Goal: Task Accomplishment & Management: Manage account settings

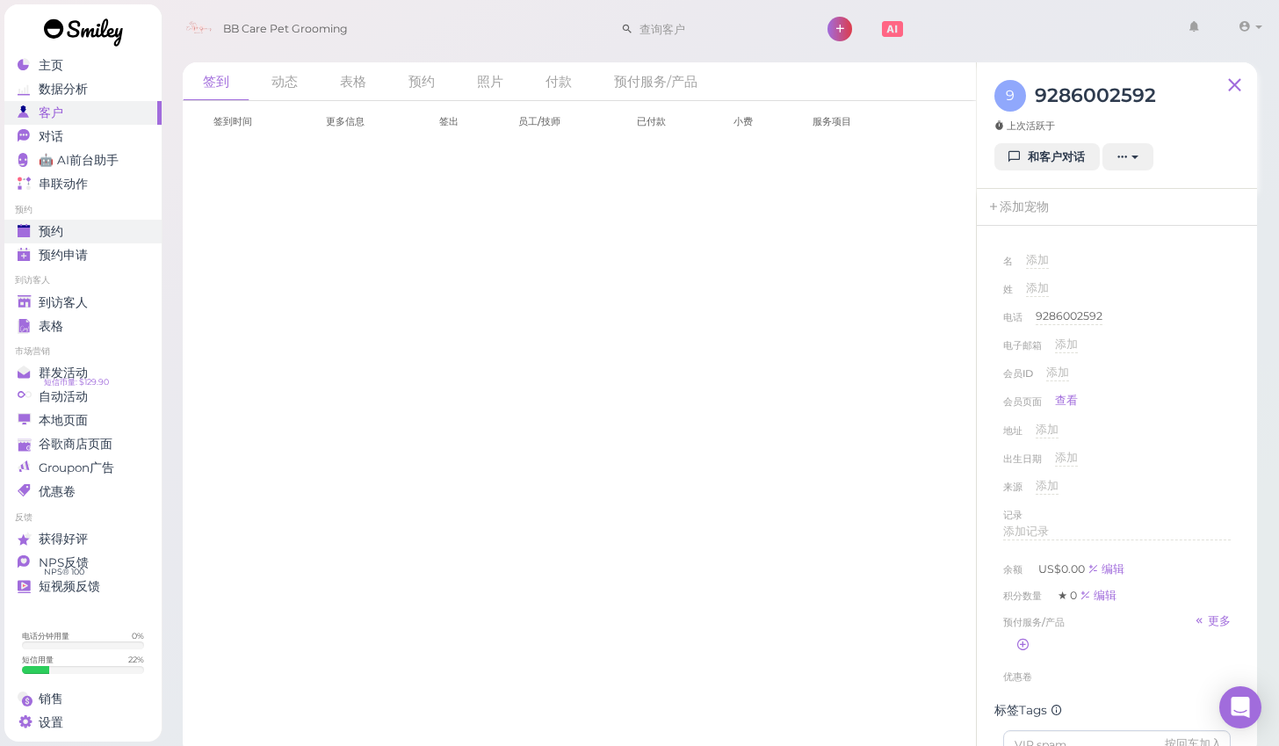
click at [92, 226] on div "预约" at bounding box center [81, 231] width 126 height 15
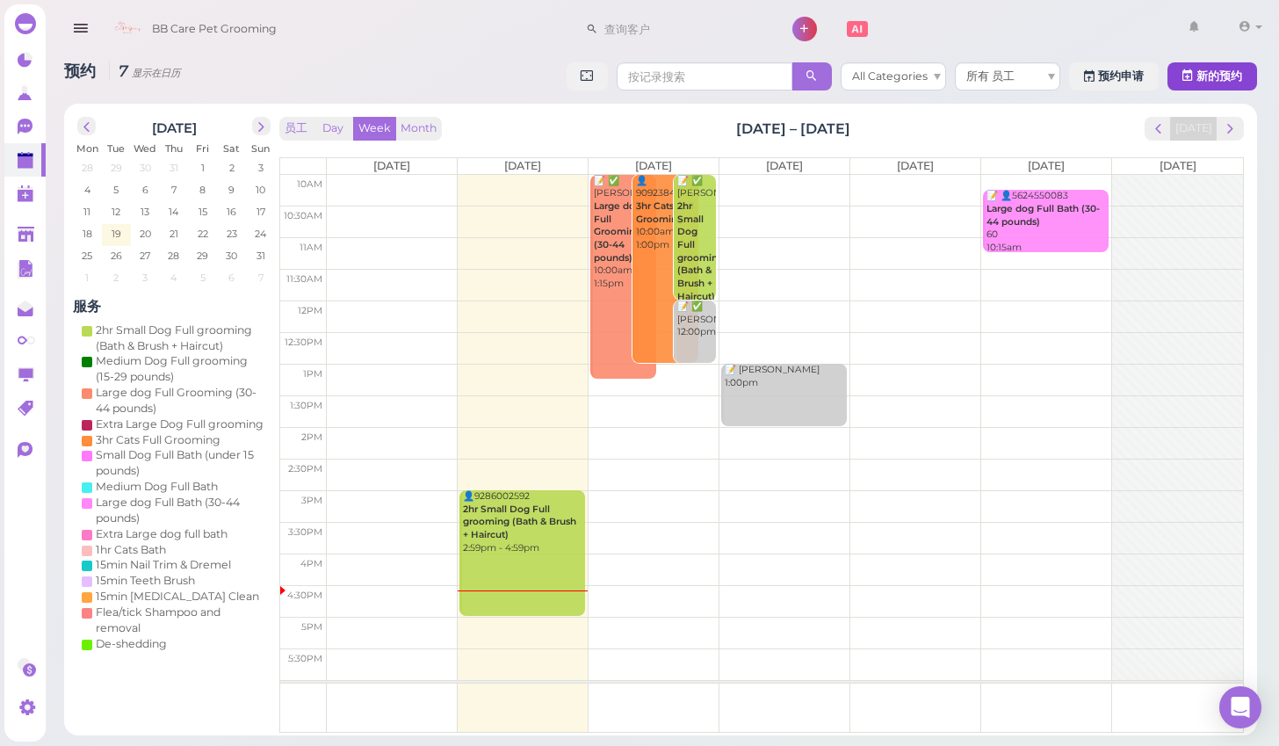
click at [1205, 67] on button "新的预约" at bounding box center [1212, 76] width 90 height 28
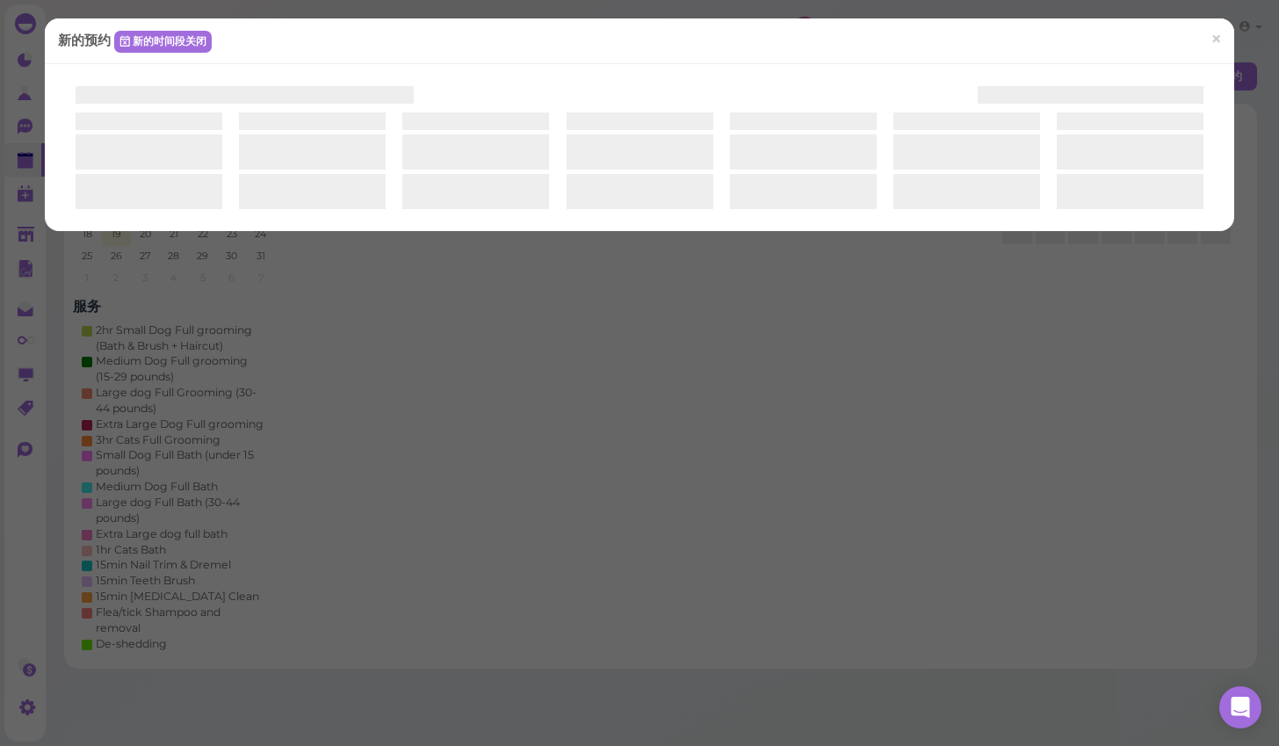
select select "1"
select select "00"
select select "am"
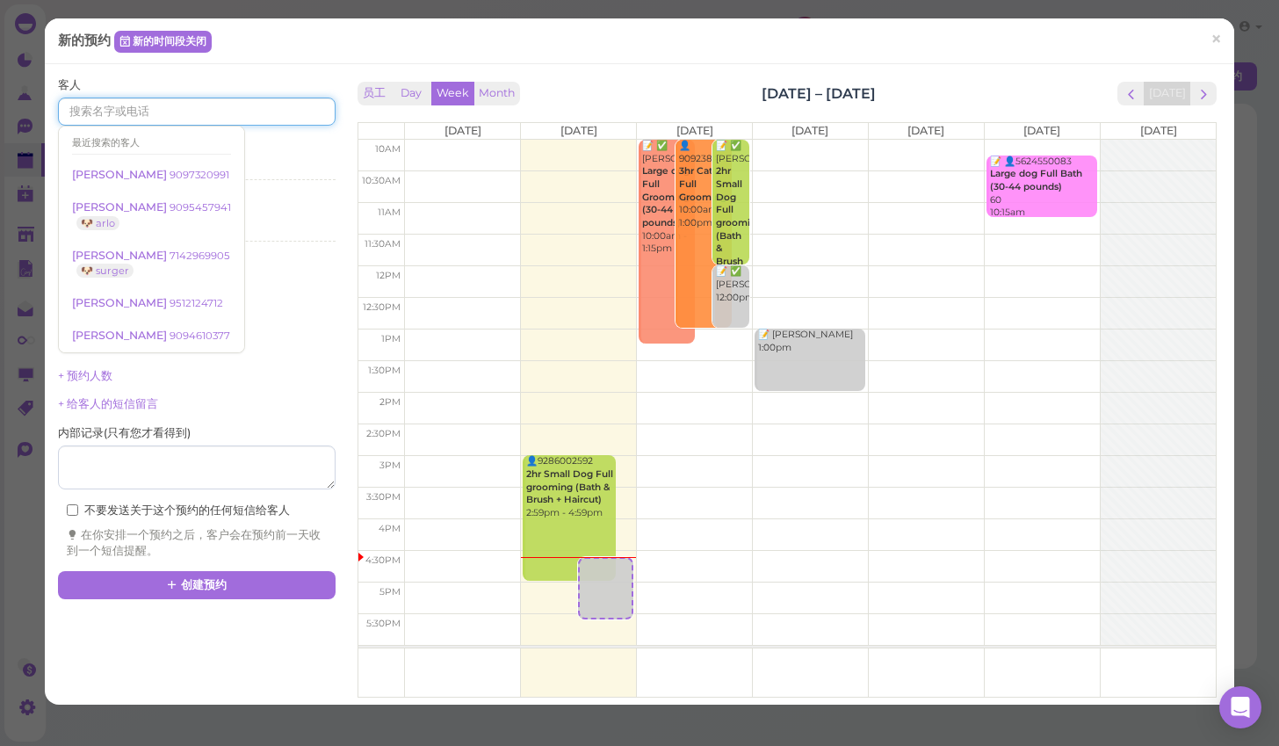
click at [267, 109] on input at bounding box center [197, 112] width 278 height 28
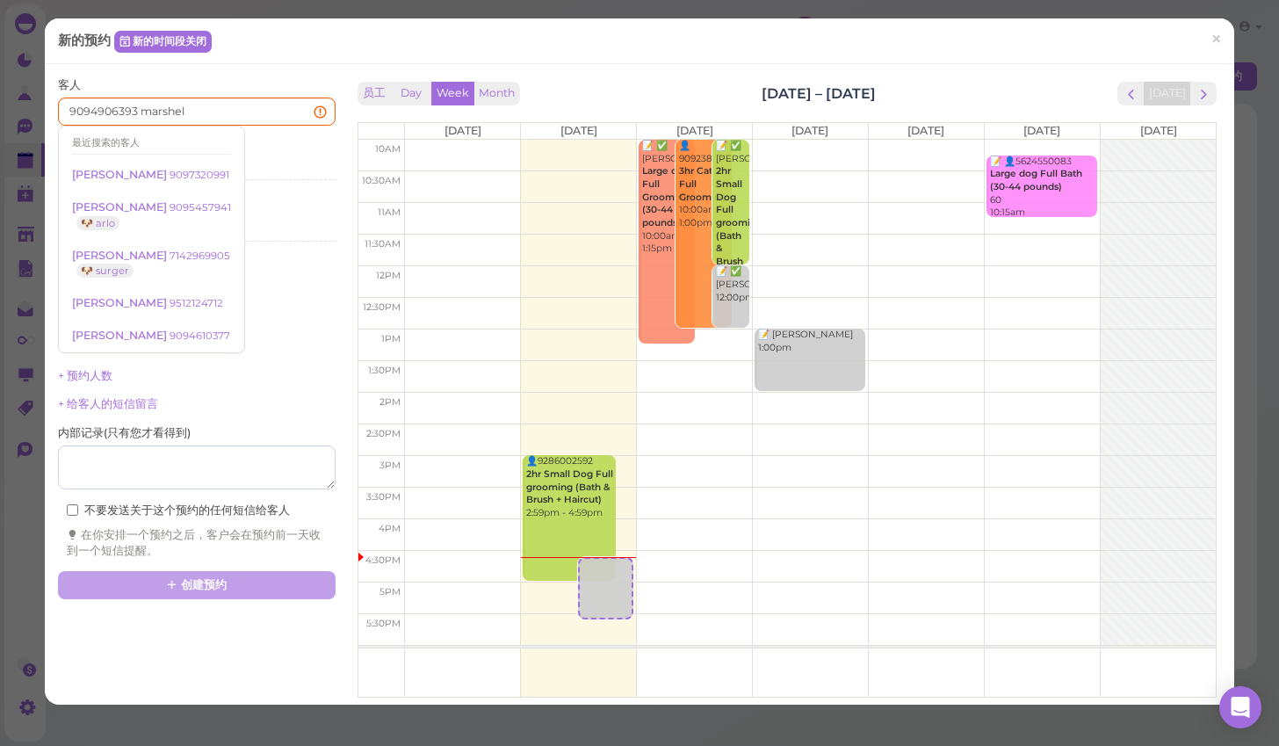
click at [272, 344] on div "+ 结束时间" at bounding box center [197, 347] width 278 height 16
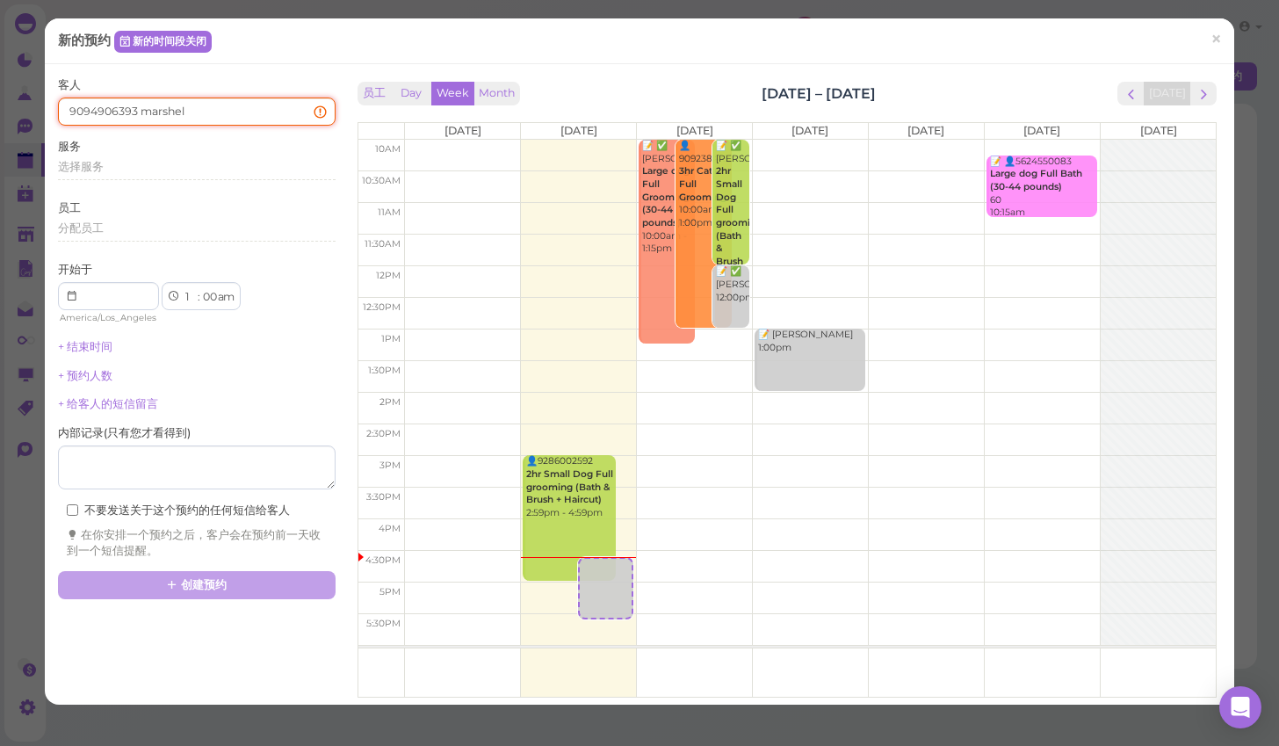
click at [204, 113] on input "9094906393 marshel" at bounding box center [197, 112] width 278 height 28
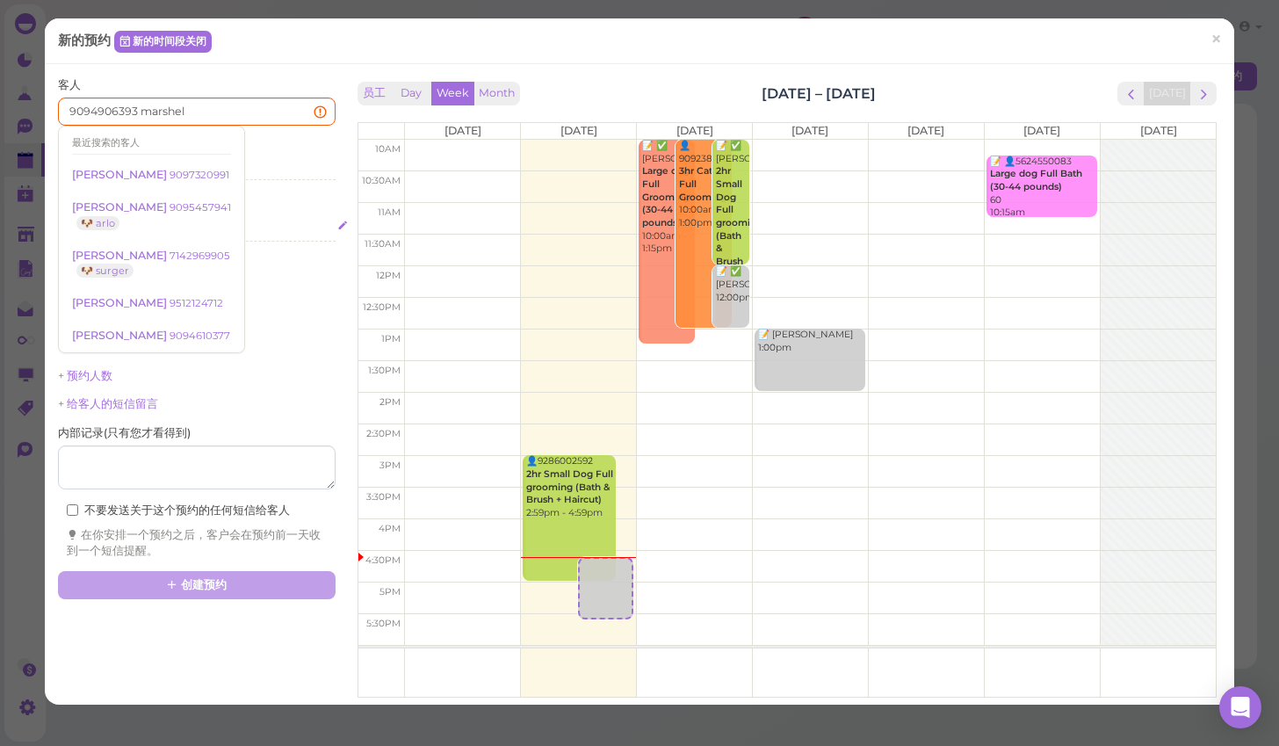
click at [291, 237] on div "分配员工" at bounding box center [197, 230] width 278 height 21
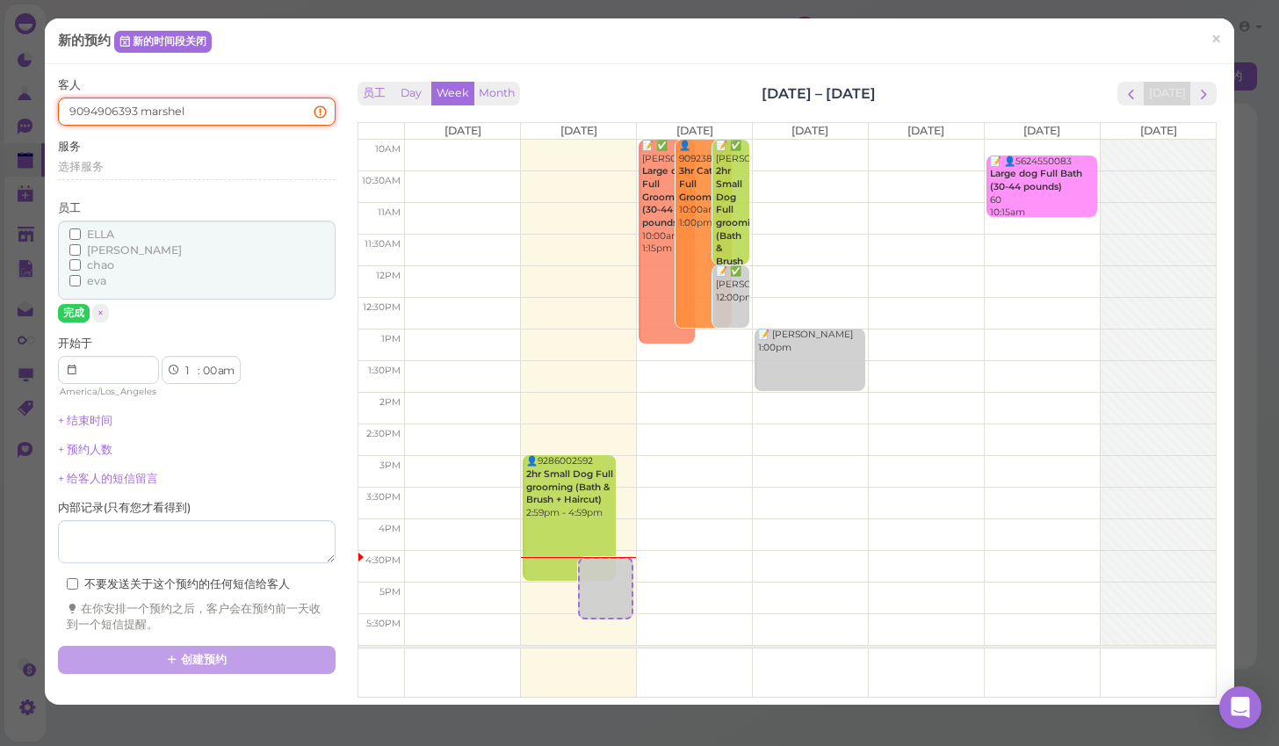
click at [226, 102] on input "9094906393 marshel" at bounding box center [197, 112] width 278 height 28
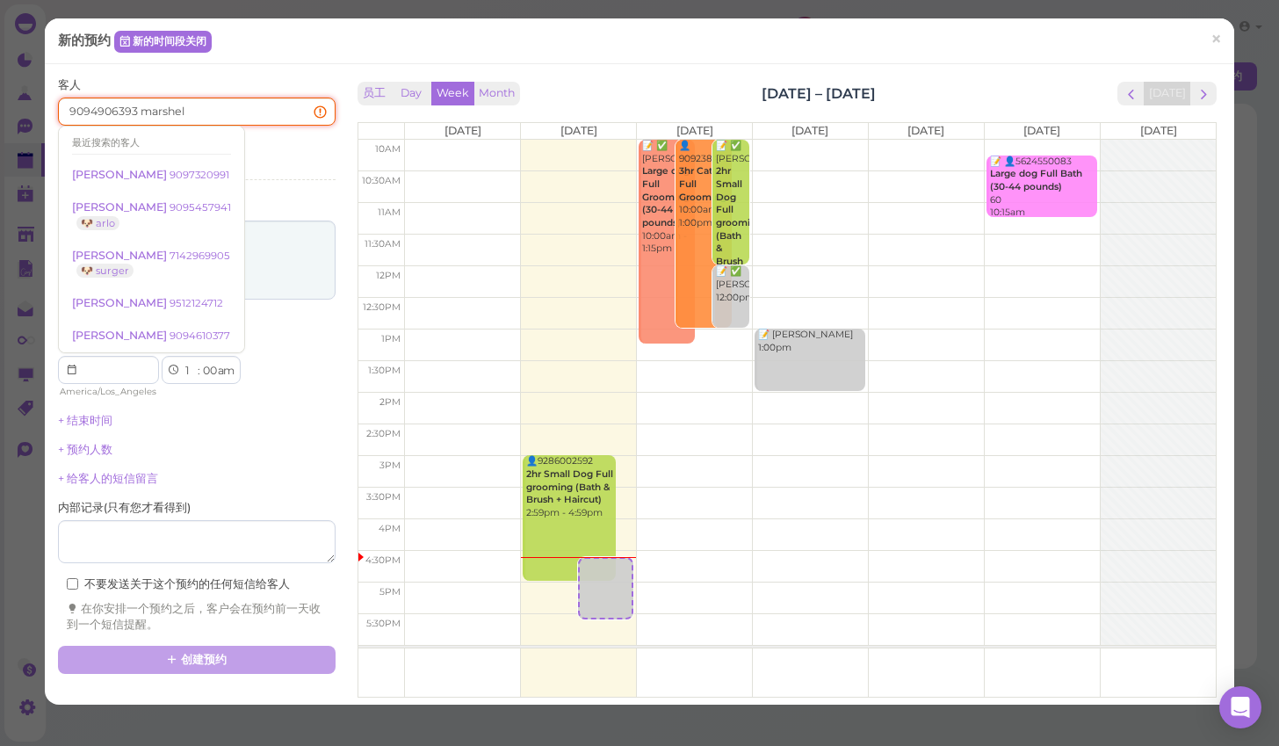
click at [214, 107] on input "9094906393 marshel" at bounding box center [197, 112] width 278 height 28
drag, startPoint x: 174, startPoint y: 107, endPoint x: 138, endPoint y: 115, distance: 36.9
click at [138, 115] on input "9094906393 marshel" at bounding box center [197, 112] width 278 height 28
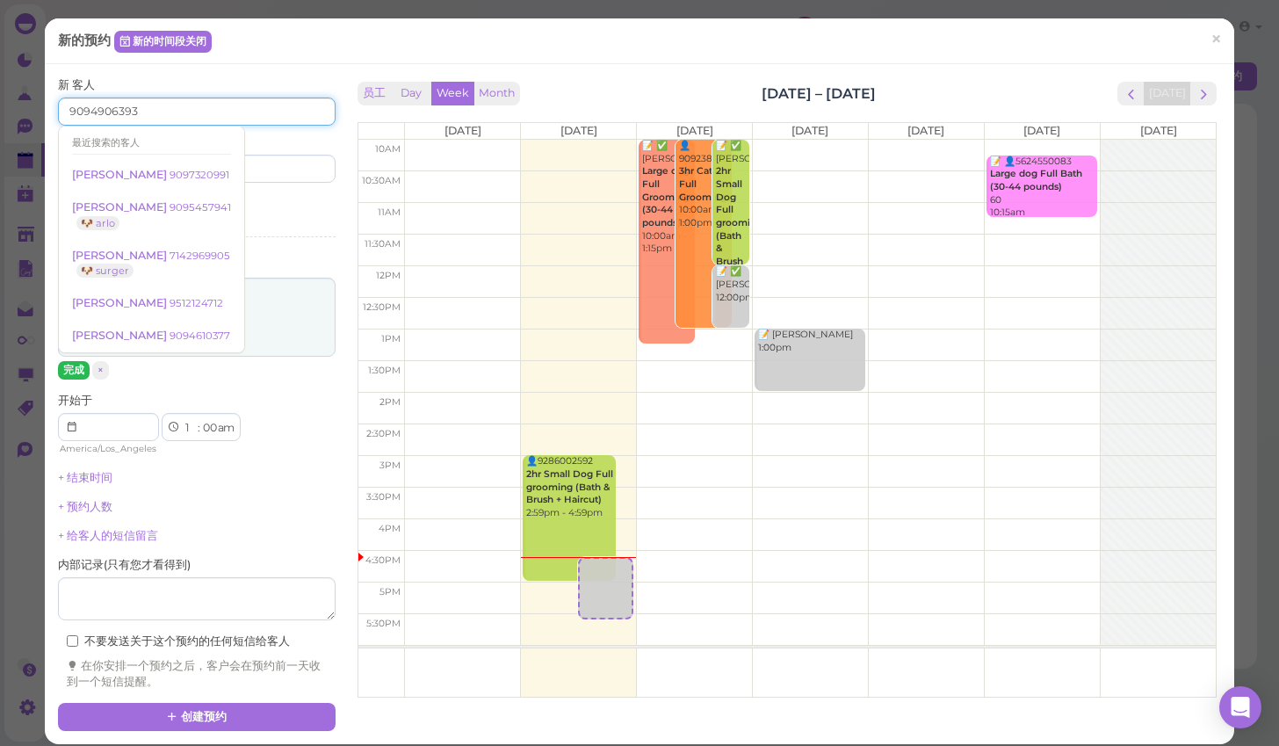
type input "9094906393"
click at [74, 367] on button "完成" at bounding box center [74, 370] width 32 height 18
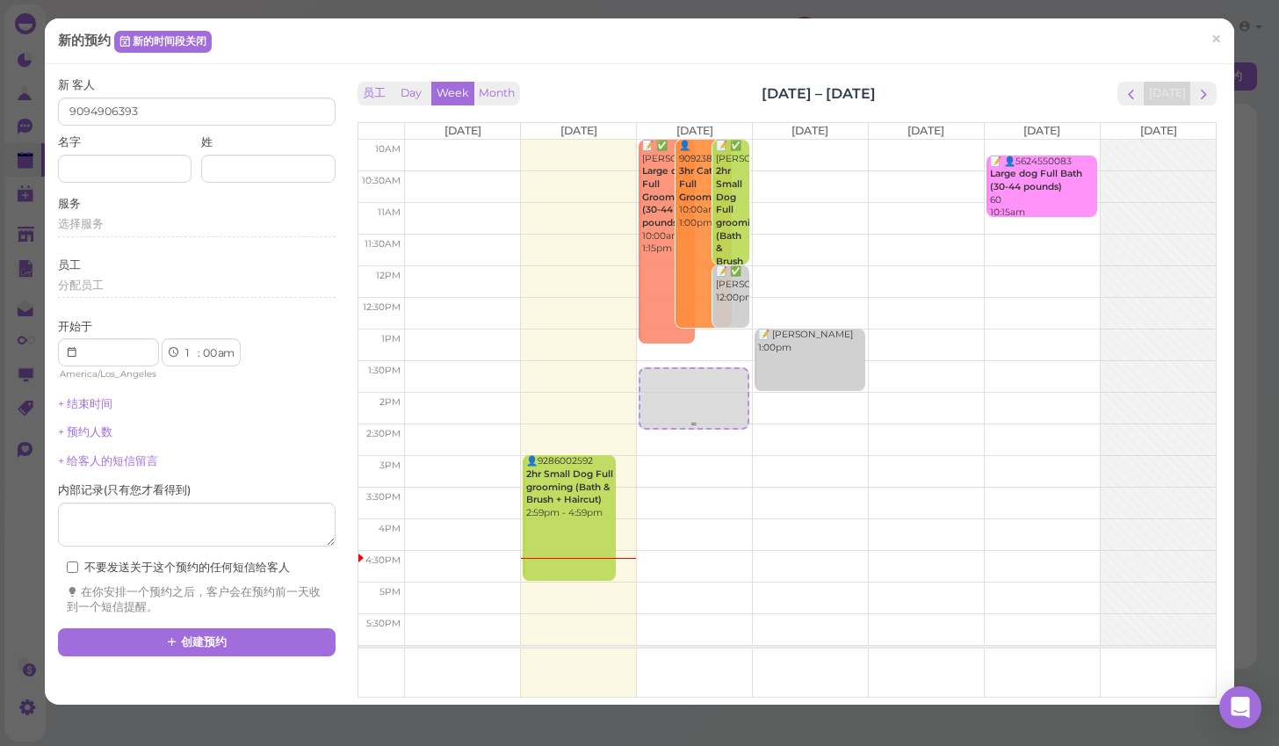
drag, startPoint x: 617, startPoint y: 562, endPoint x: 683, endPoint y: 365, distance: 207.8
click at [683, 140] on tr "👤9286002592 2hr Small Dog Full grooming (Bath & Brush + Haircut) 2:59pm - 4:59p…" at bounding box center [787, 140] width 858 height 0
type input "[DATE]"
select select
select select "pm"
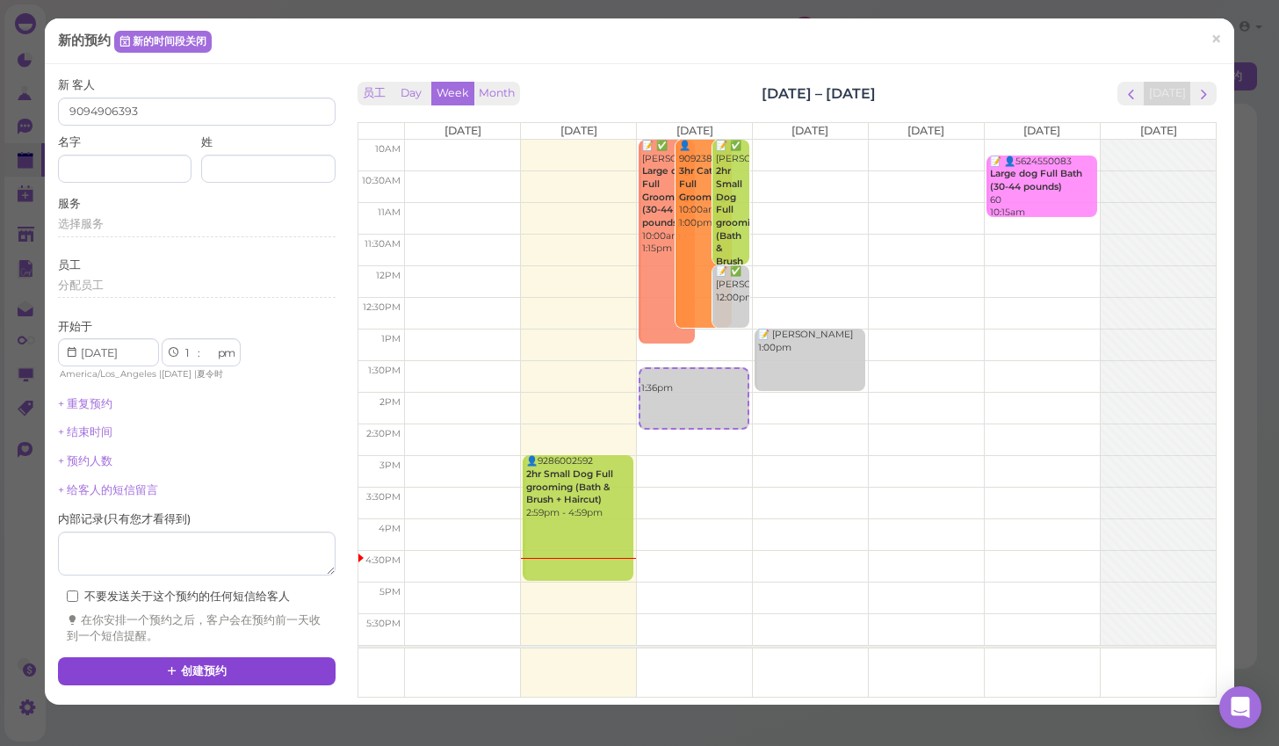
click at [322, 661] on button "创建预约" at bounding box center [197, 671] width 278 height 28
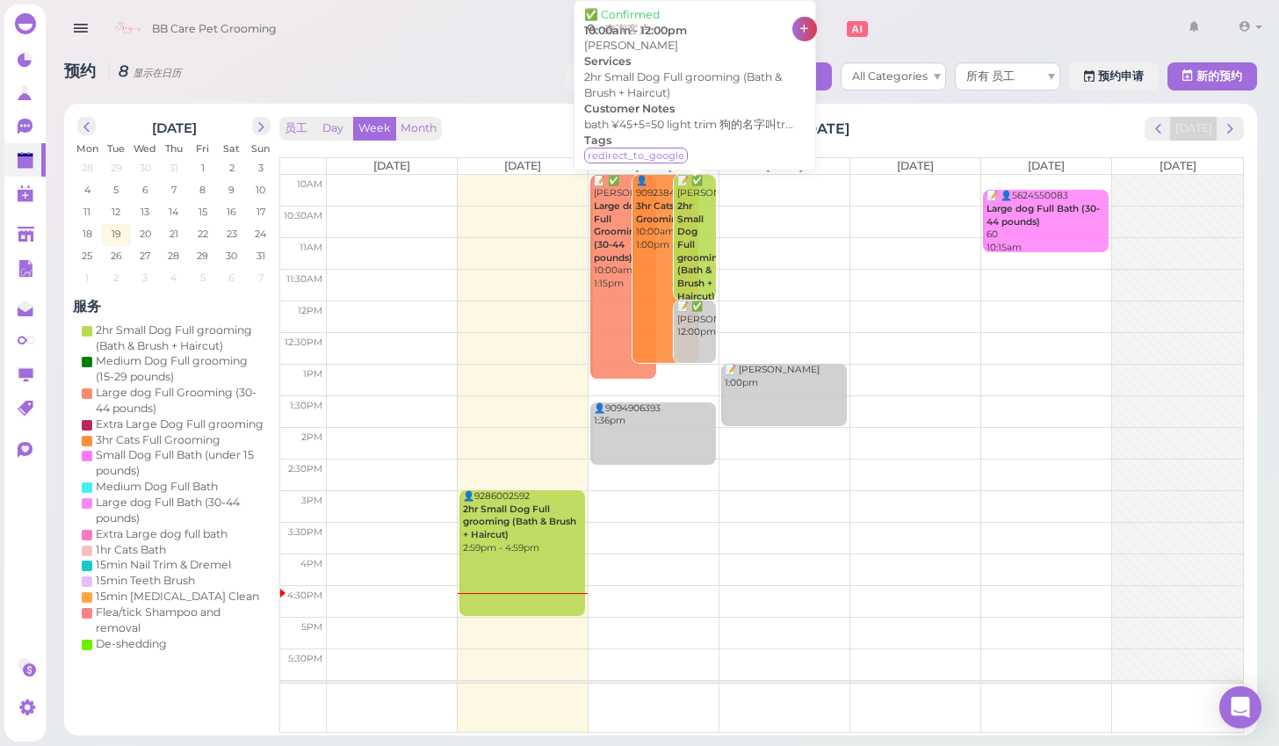
click at [705, 229] on div "📝 ✅ [PERSON_NAME] 2hr Small Dog Full grooming (Bath & Brush + Haircut) 10:00am …" at bounding box center [695, 259] width 39 height 168
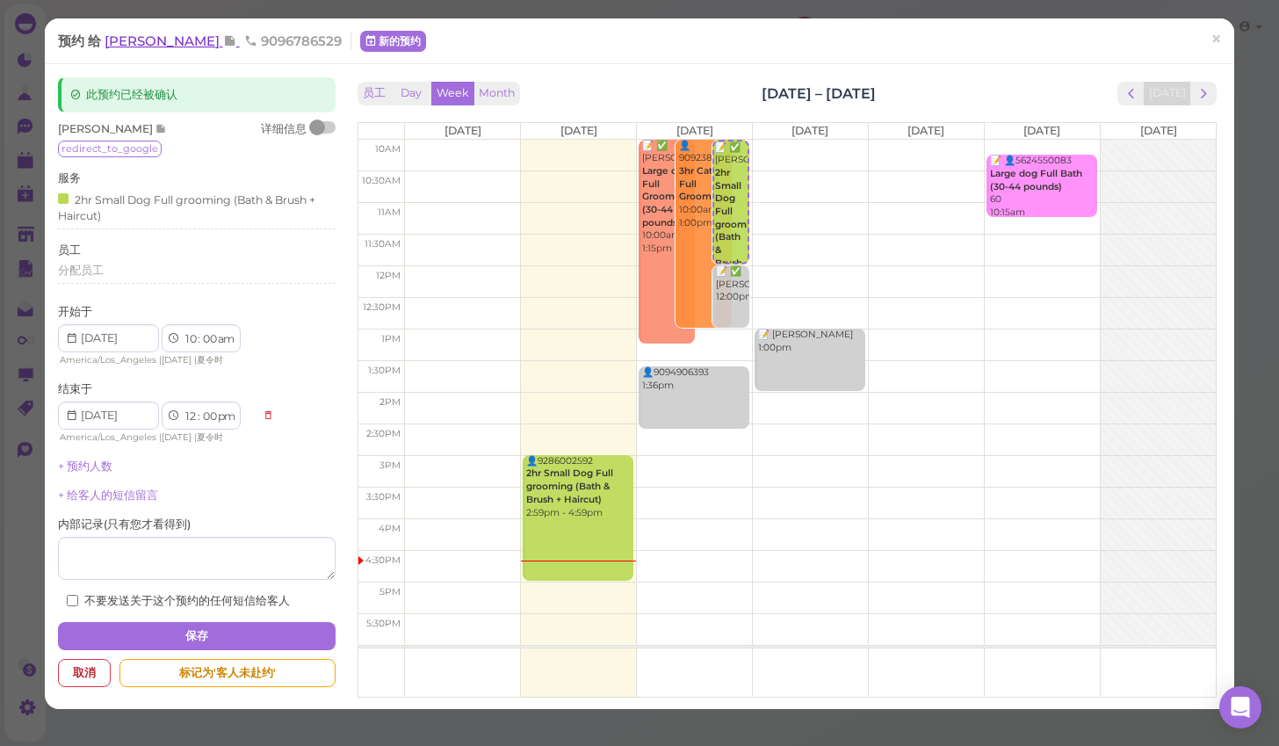
click at [184, 40] on span "[PERSON_NAME]" at bounding box center [164, 41] width 119 height 17
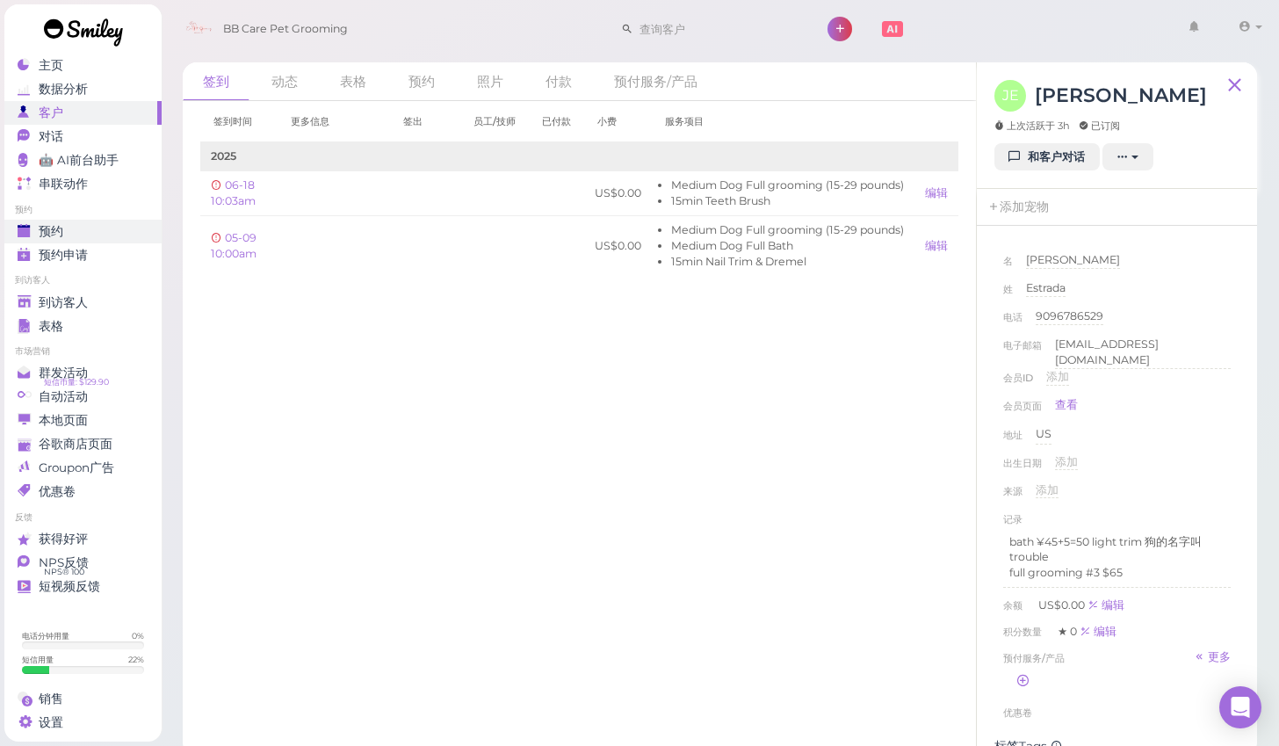
click at [134, 228] on div "预约" at bounding box center [81, 231] width 126 height 15
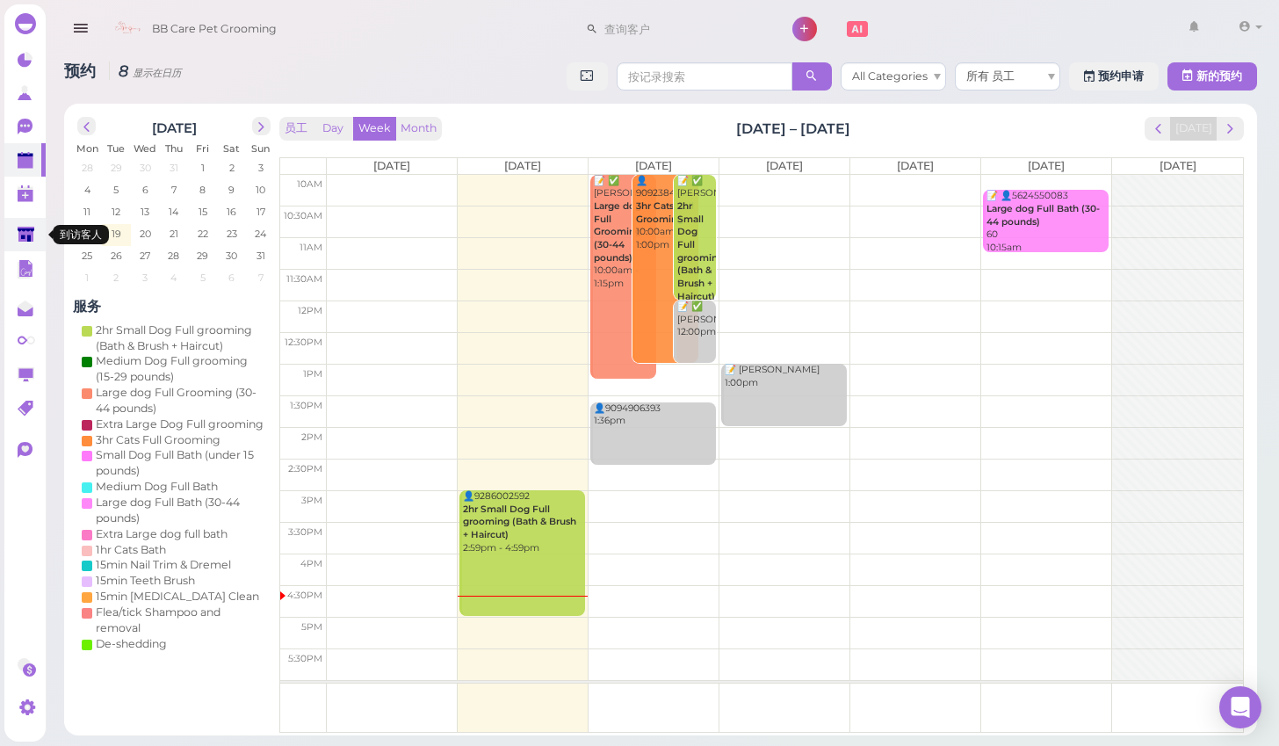
click at [24, 224] on link at bounding box center [24, 234] width 41 height 33
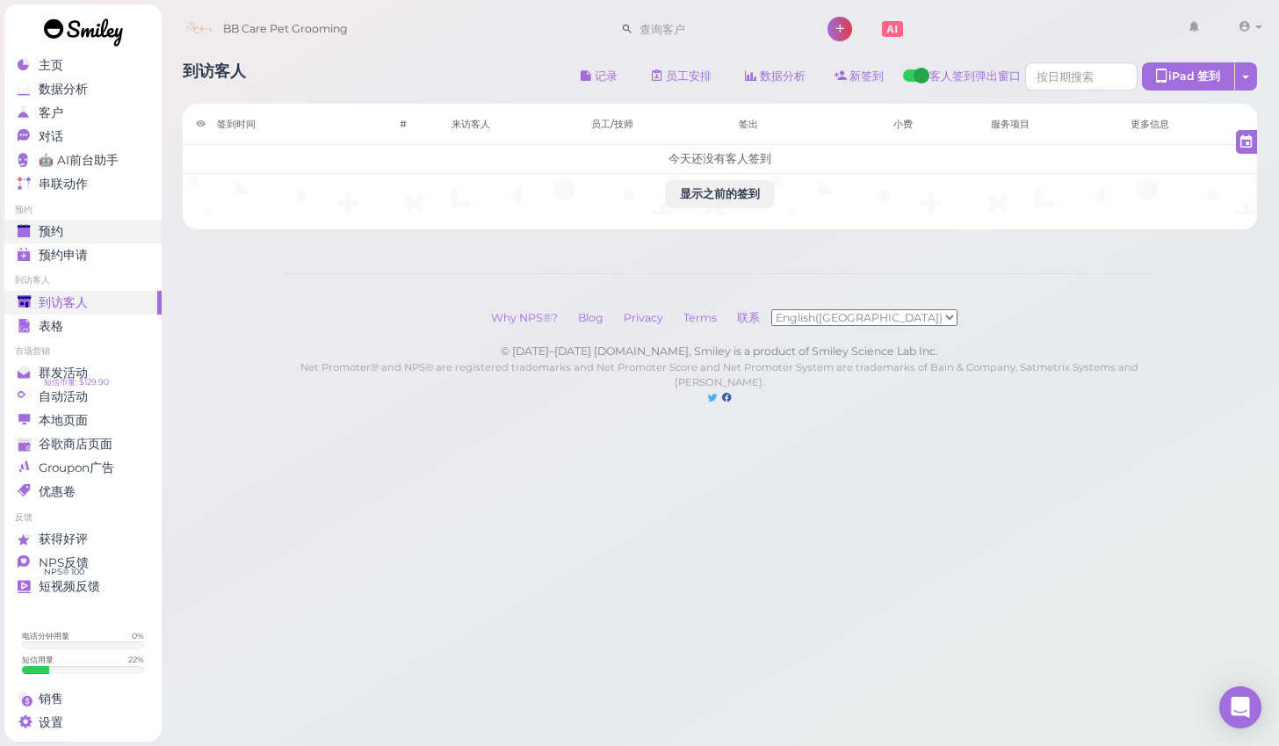
click at [55, 231] on span "预约" at bounding box center [51, 231] width 25 height 15
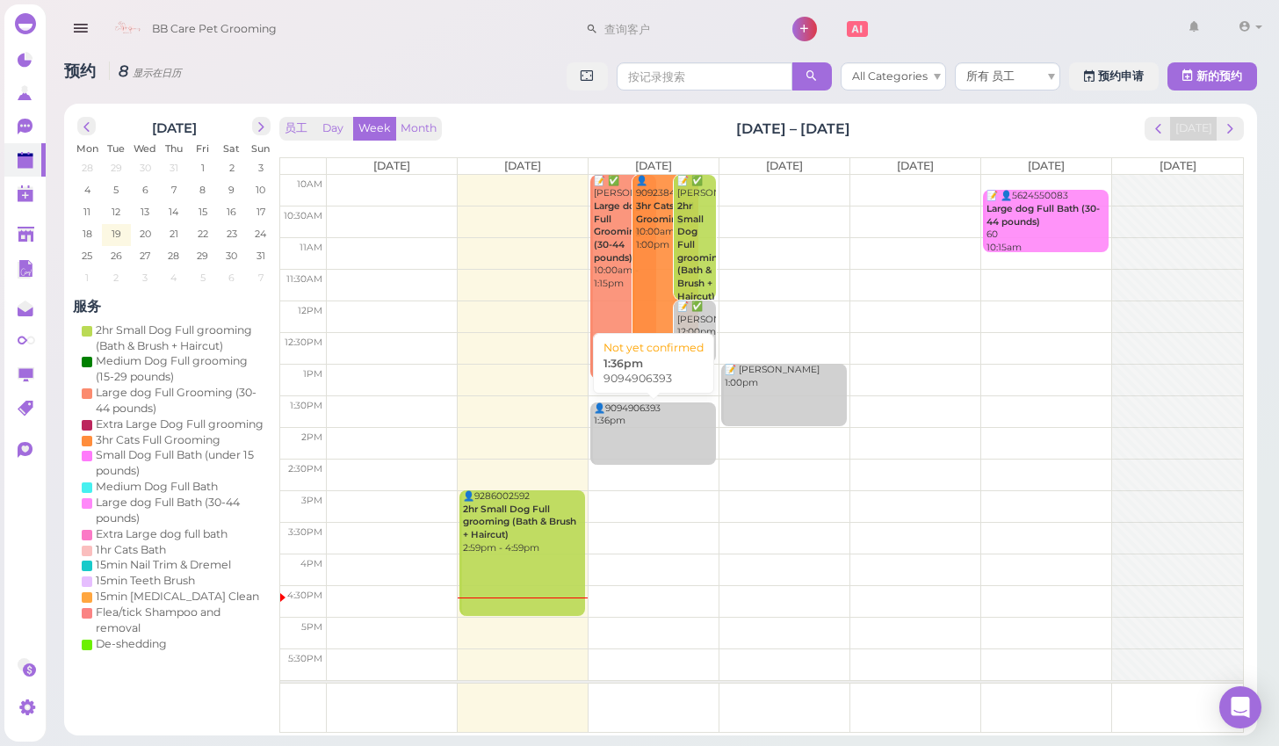
click at [650, 435] on link "👤9094906393 1:36pm" at bounding box center [652, 433] width 125 height 62
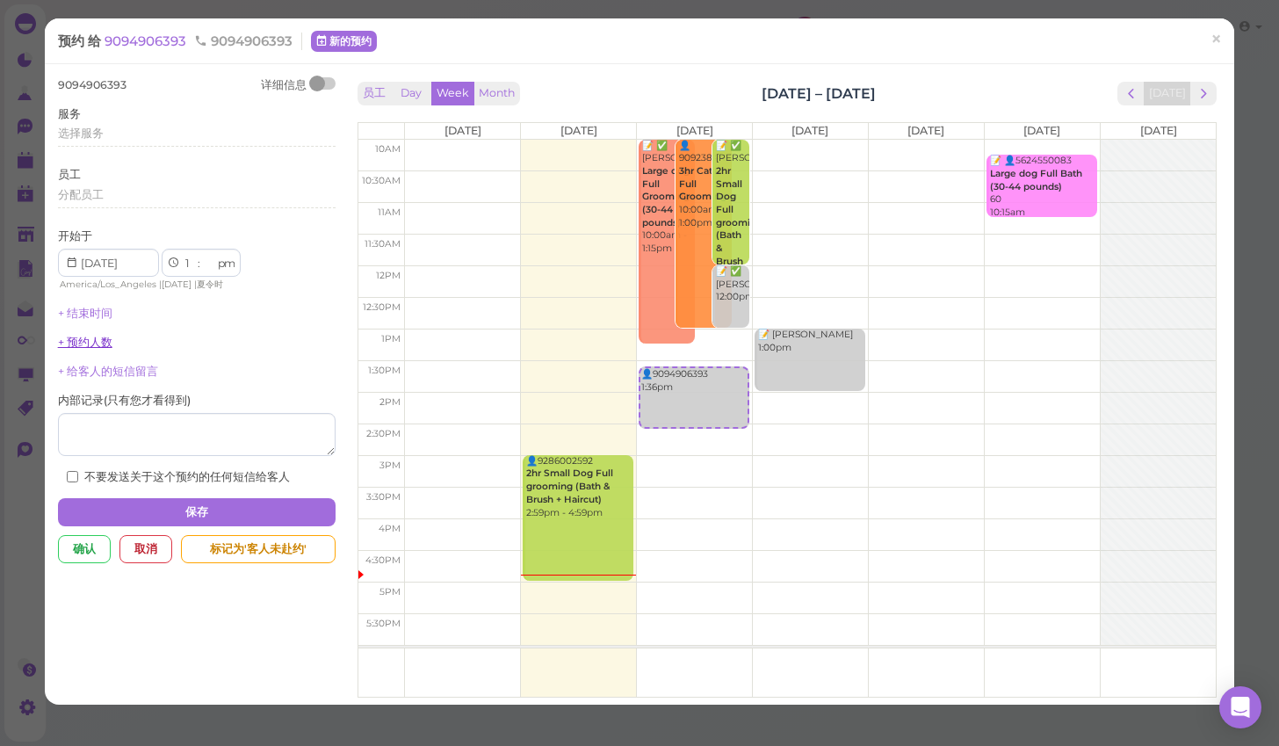
click at [95, 337] on link "+ 预约人数" at bounding box center [85, 342] width 54 height 13
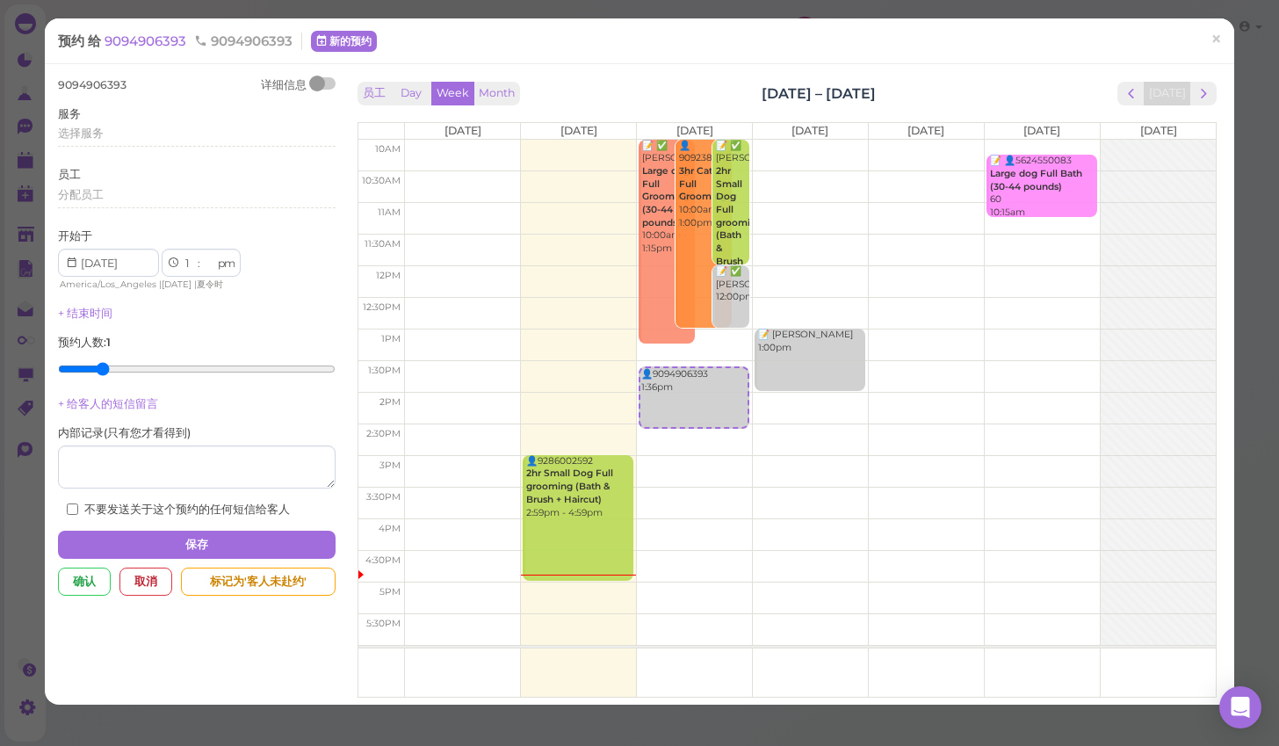
type input "2"
click at [99, 365] on input "range" at bounding box center [197, 369] width 278 height 28
click at [206, 142] on div "选择服务" at bounding box center [197, 136] width 278 height 21
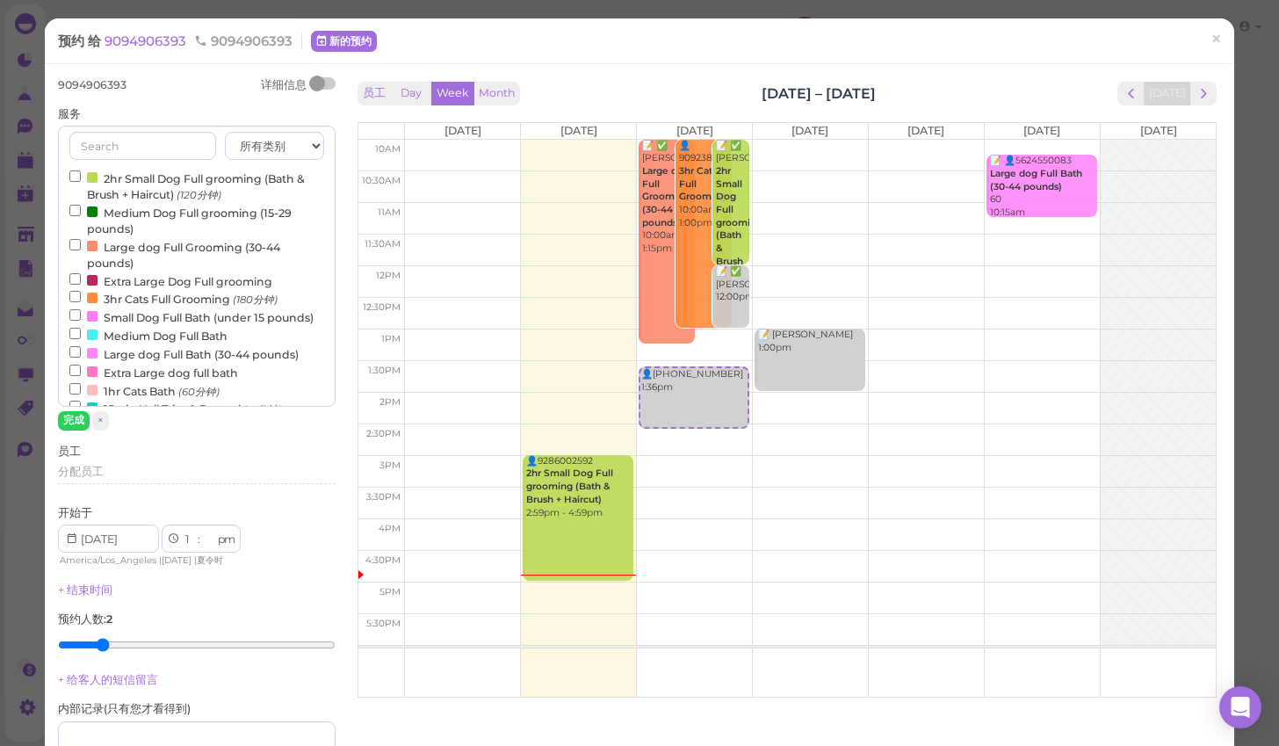
click at [206, 81] on div "9094906393 详细信息" at bounding box center [197, 85] width 278 height 16
click at [329, 519] on div "开始于 1 2 3 4 5 6 7 8 9 10 11 12 : 00 05 10 15 20 25 30 35 40 45 50 55 am pm Amer…" at bounding box center [197, 537] width 278 height 64
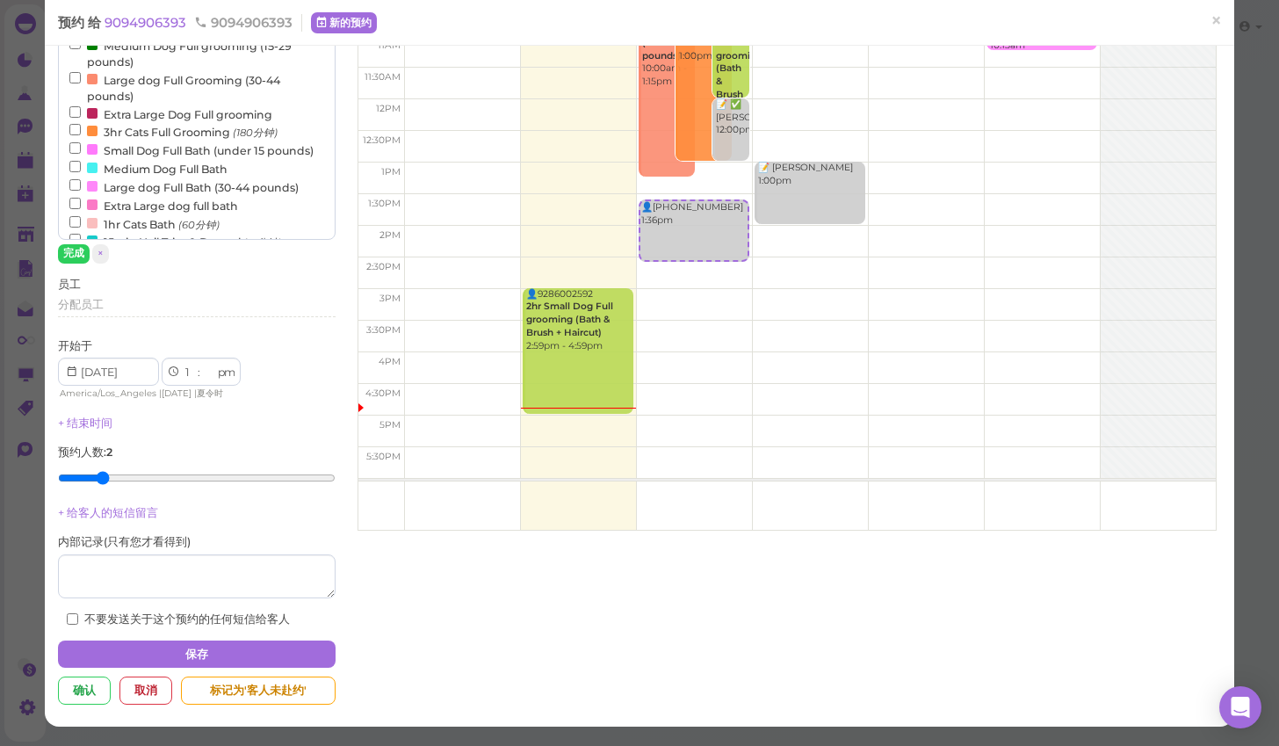
scroll to position [228, 0]
click at [165, 640] on button "保存" at bounding box center [197, 654] width 278 height 28
